Goal: Communication & Community: Answer question/provide support

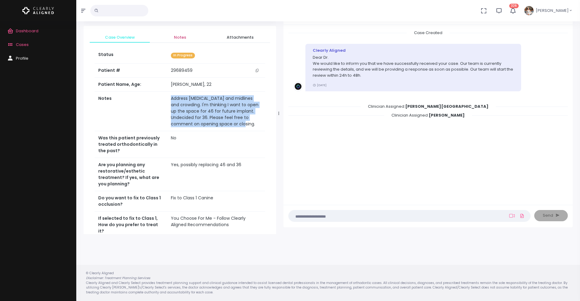
click at [181, 36] on span "Notes" at bounding box center [180, 37] width 50 height 6
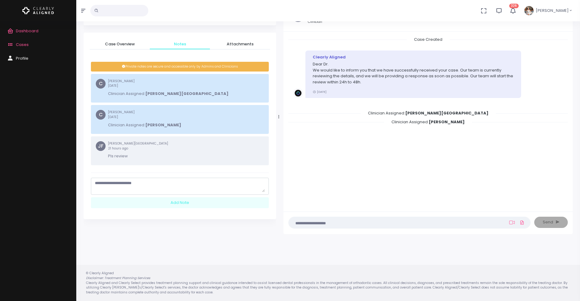
scroll to position [42, 0]
click at [147, 182] on textarea "scrollable content" at bounding box center [180, 186] width 170 height 12
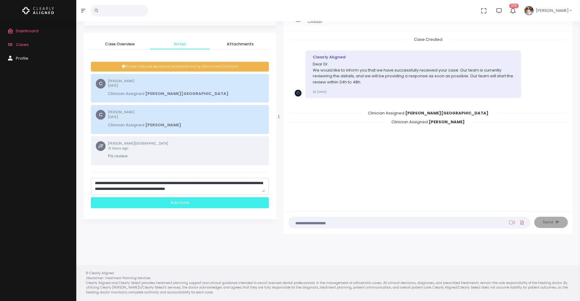
type textarea "**********"
click at [184, 202] on div "Add Note" at bounding box center [180, 203] width 178 height 11
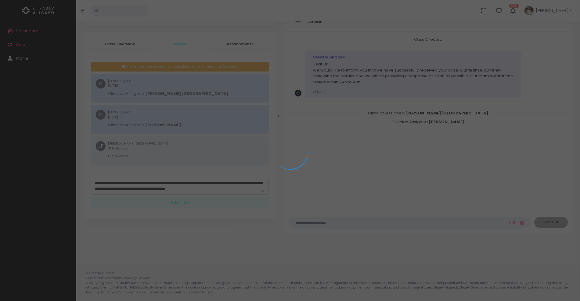
click at [189, 199] on div at bounding box center [290, 150] width 580 height 301
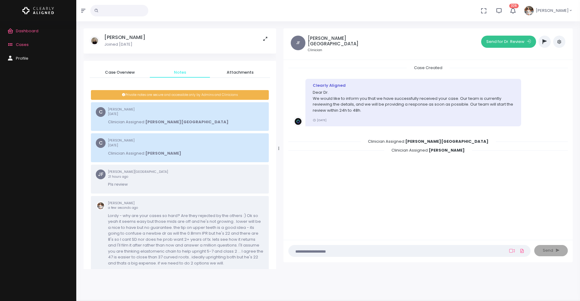
scroll to position [0, 0]
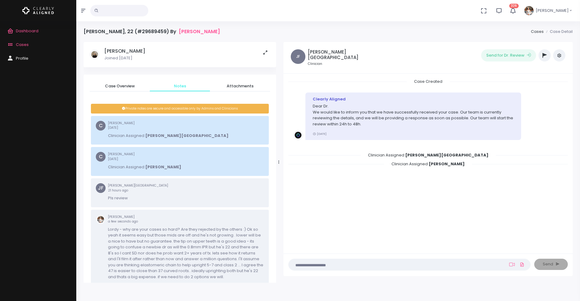
click at [544, 55] on icon "button" at bounding box center [544, 55] width 4 height 5
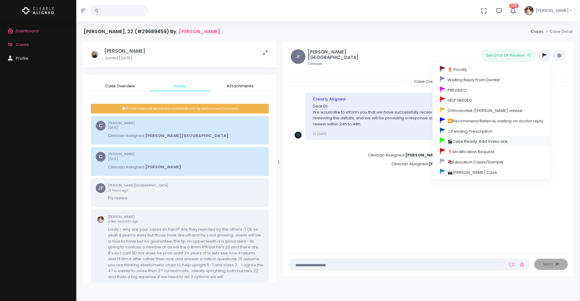
click at [465, 141] on link "🎬Case Ready. Add Video Link" at bounding box center [491, 141] width 118 height 10
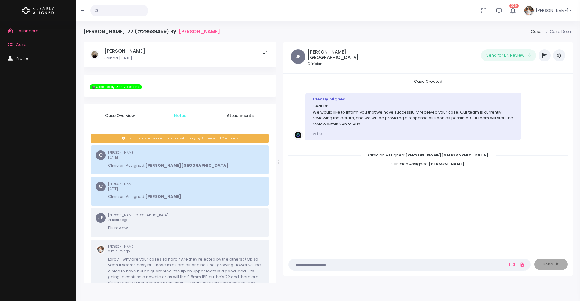
click at [340, 265] on textarea at bounding box center [397, 265] width 210 height 7
type textarea "*"
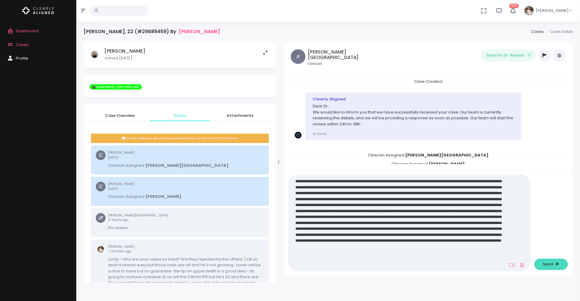
type textarea "**********"
click at [548, 266] on span "Send" at bounding box center [547, 265] width 10 height 6
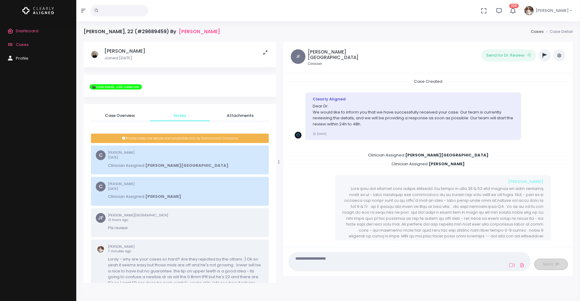
scroll to position [57, 0]
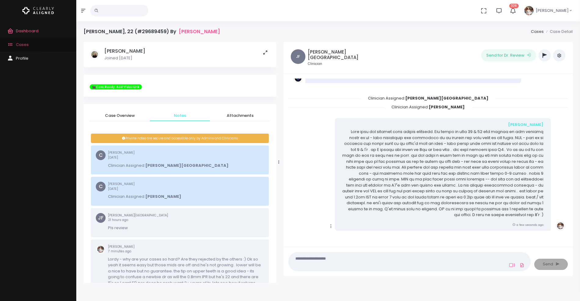
click at [27, 45] on span "Cases" at bounding box center [22, 45] width 13 height 6
